Goal: Find specific page/section: Find specific page/section

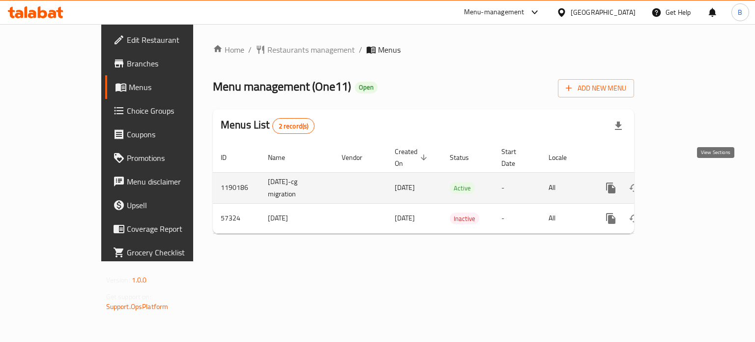
click at [688, 182] on icon "enhanced table" at bounding box center [682, 188] width 12 height 12
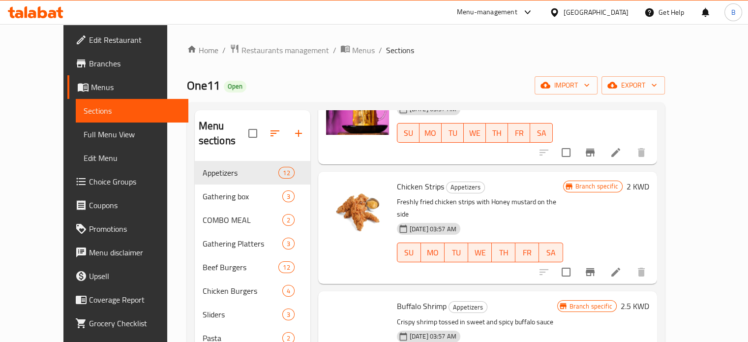
scroll to position [295, 0]
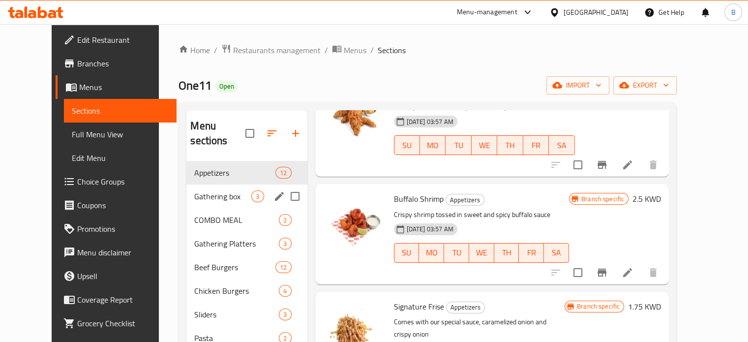
click at [186, 192] on div "Gathering box 3" at bounding box center [246, 196] width 120 height 24
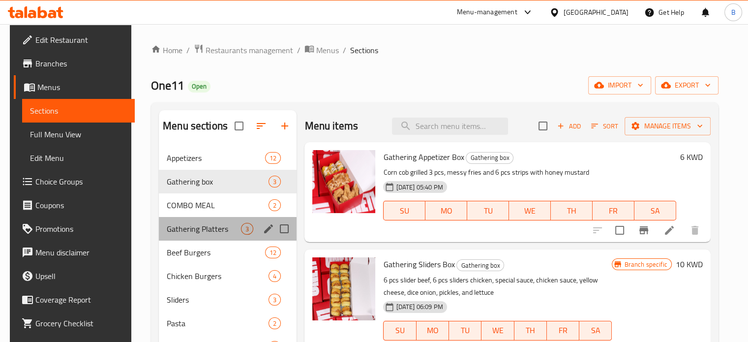
click at [177, 218] on div "Gathering Platters 3" at bounding box center [228, 229] width 138 height 24
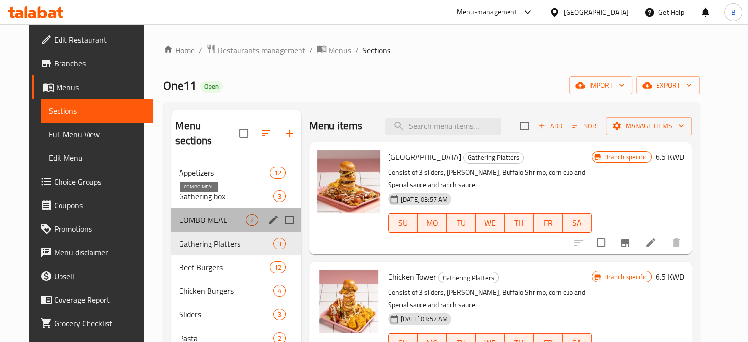
click at [179, 214] on span "COMBO MEAL" at bounding box center [212, 220] width 66 height 12
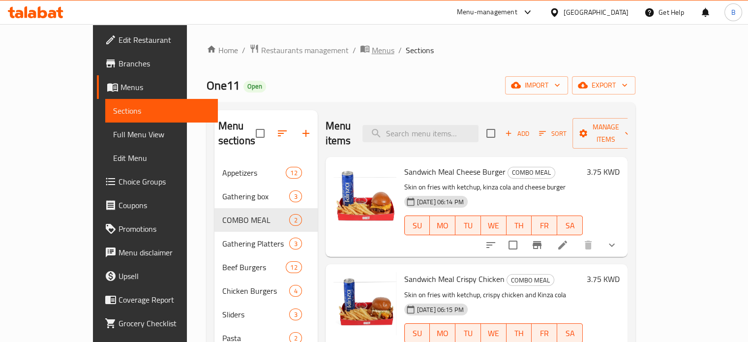
click at [372, 45] on span "Menus" at bounding box center [383, 50] width 23 height 12
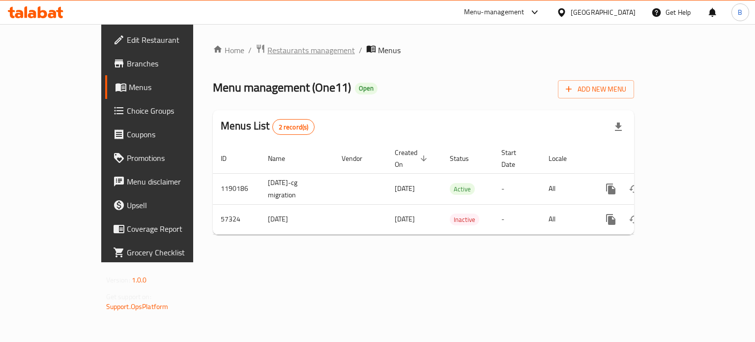
click at [267, 53] on span "Restaurants management" at bounding box center [311, 50] width 88 height 12
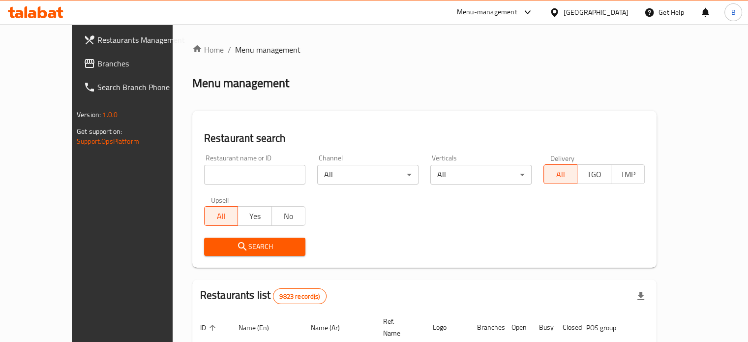
click at [245, 182] on input "search" at bounding box center [254, 175] width 101 height 20
click button "Search" at bounding box center [254, 246] width 101 height 18
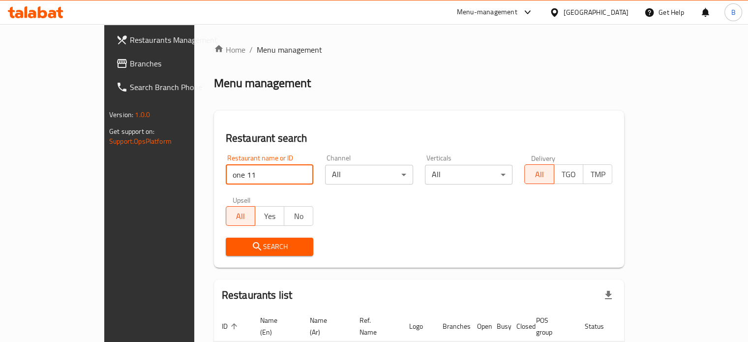
scroll to position [59, 0]
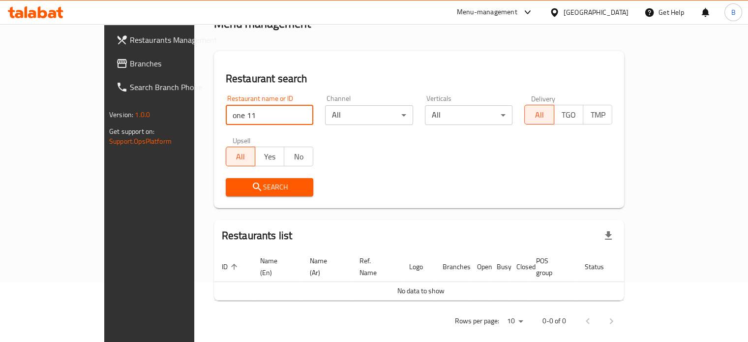
click at [226, 115] on input "one 11" at bounding box center [270, 115] width 88 height 20
type input "one11"
click button "Search" at bounding box center [270, 187] width 88 height 18
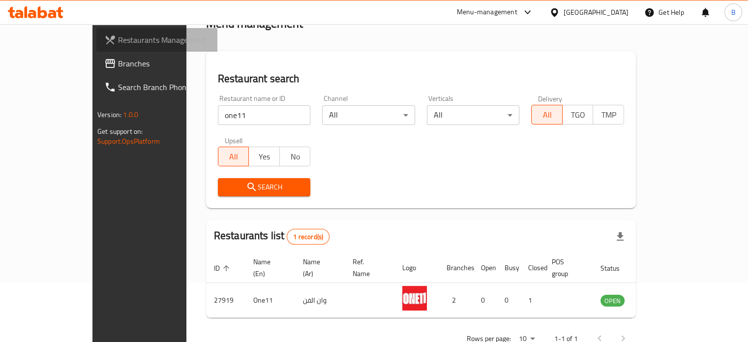
click at [96, 31] on link "Restaurants Management" at bounding box center [156, 40] width 121 height 24
